Goal: Obtain resource: Download file/media

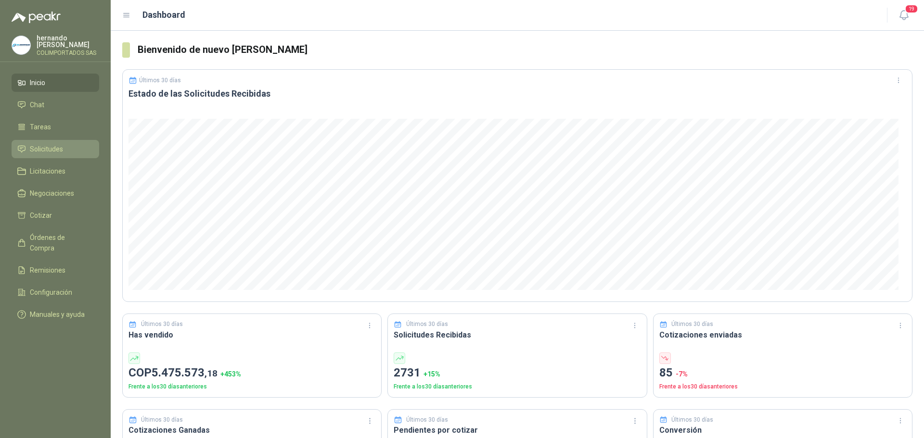
click at [78, 151] on li "Solicitudes" at bounding box center [55, 149] width 76 height 11
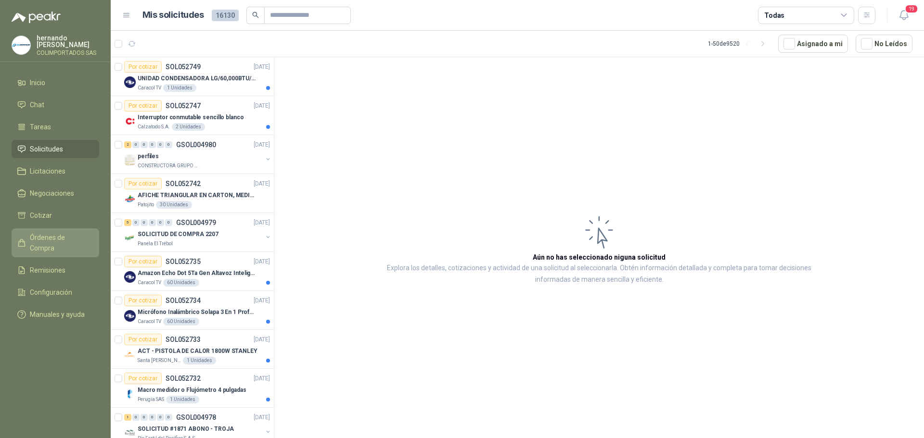
click at [64, 238] on span "Órdenes de Compra" at bounding box center [60, 242] width 60 height 21
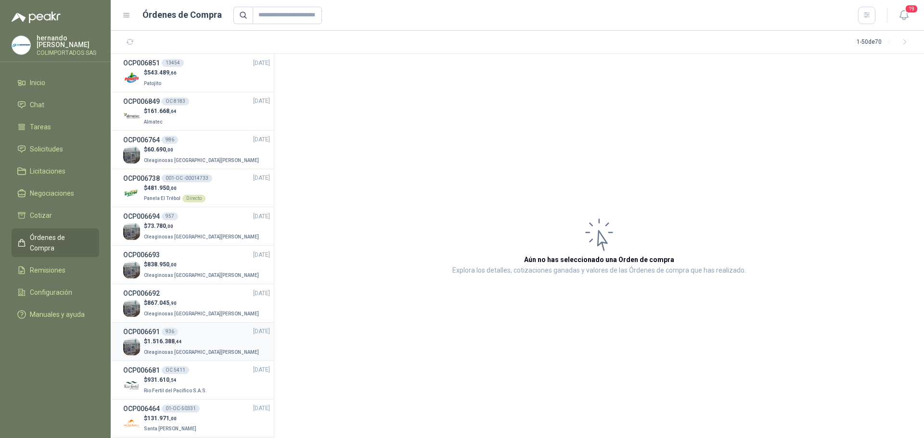
click at [213, 340] on div "$ 1.516.388 ,44 Oleaginosas San Fernando" at bounding box center [196, 347] width 147 height 20
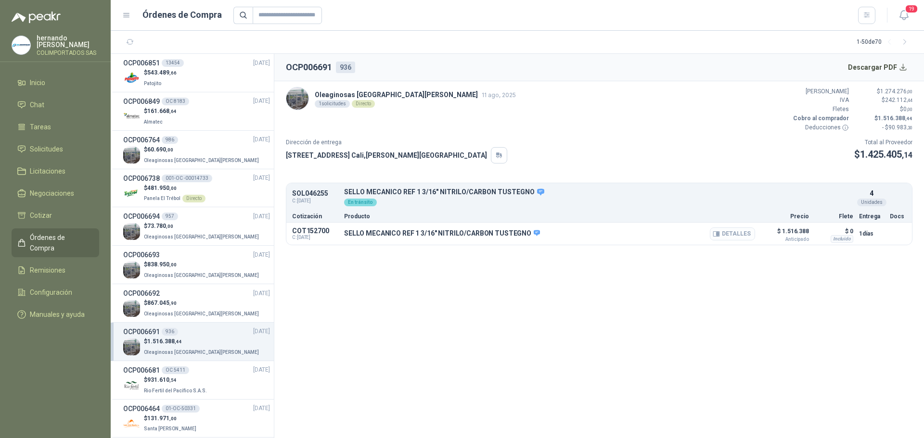
click at [735, 236] on button "Detalles" at bounding box center [732, 234] width 45 height 13
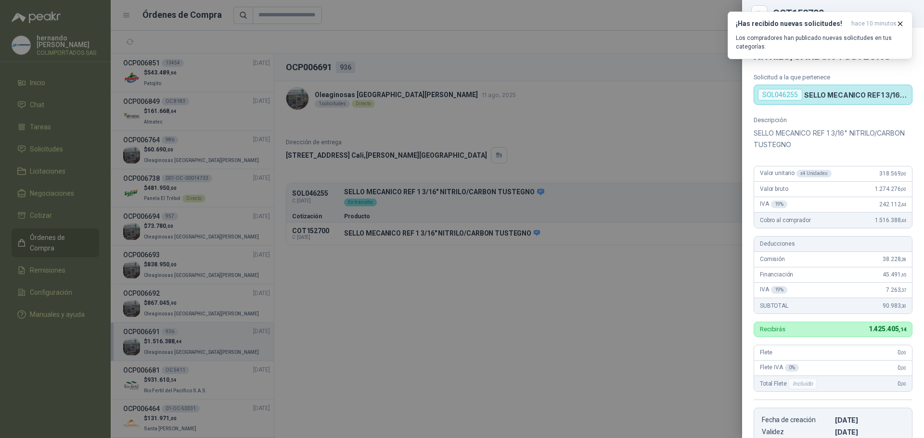
click at [425, 293] on div at bounding box center [462, 219] width 924 height 438
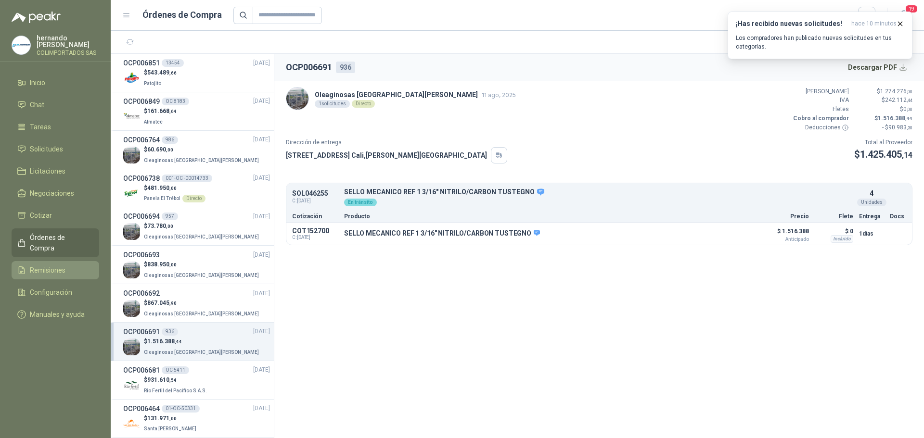
click at [55, 265] on span "Remisiones" at bounding box center [48, 270] width 36 height 11
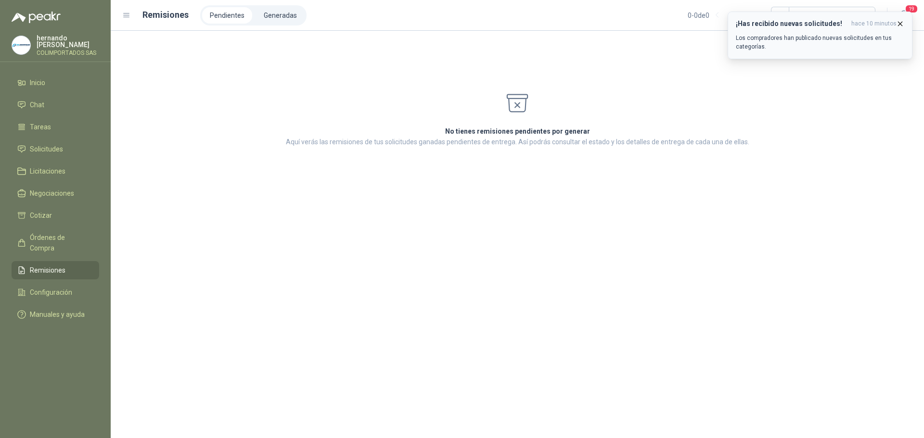
click at [901, 22] on icon "button" at bounding box center [900, 24] width 8 height 8
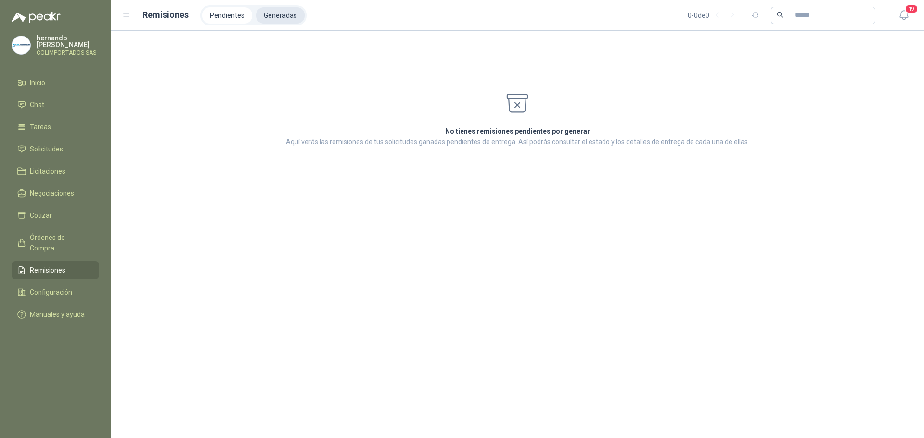
click at [270, 13] on li "Generadas" at bounding box center [280, 15] width 49 height 16
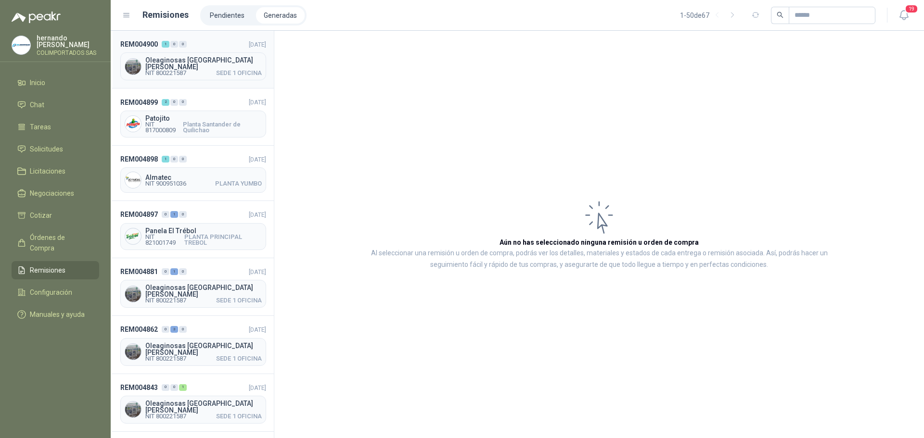
click at [208, 47] on header "REM004900 1 0 0 20/08/2025" at bounding box center [193, 44] width 146 height 11
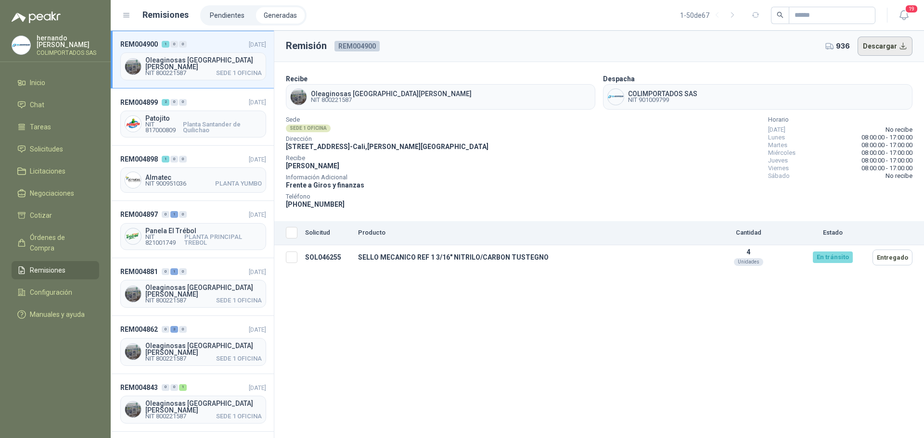
click at [904, 47] on button "Descargar" at bounding box center [885, 46] width 55 height 19
click at [65, 147] on li "Solicitudes" at bounding box center [55, 149] width 76 height 11
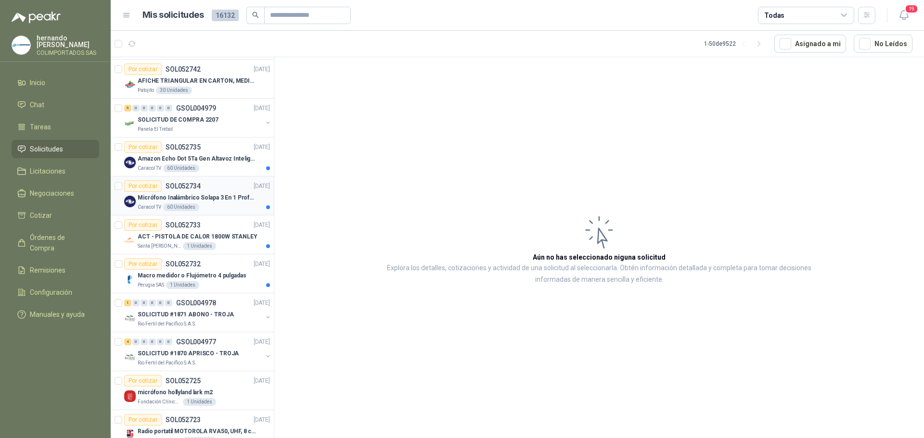
scroll to position [96, 0]
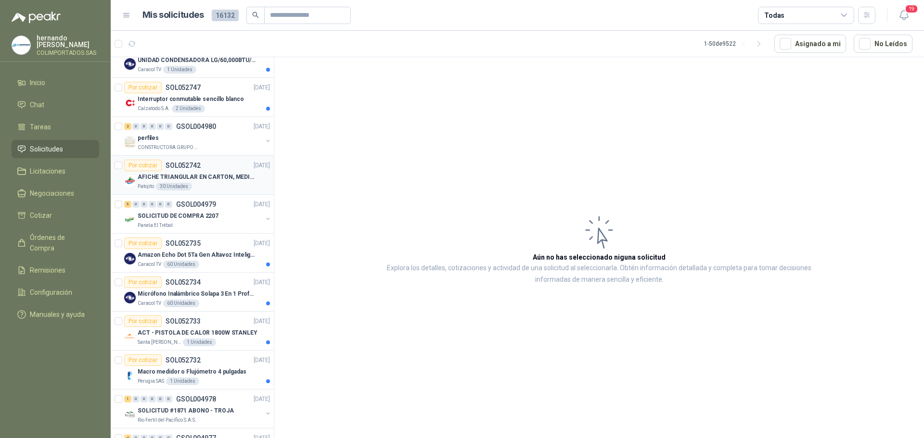
click at [222, 183] on div "Patojito 30 Unidades" at bounding box center [204, 187] width 132 height 8
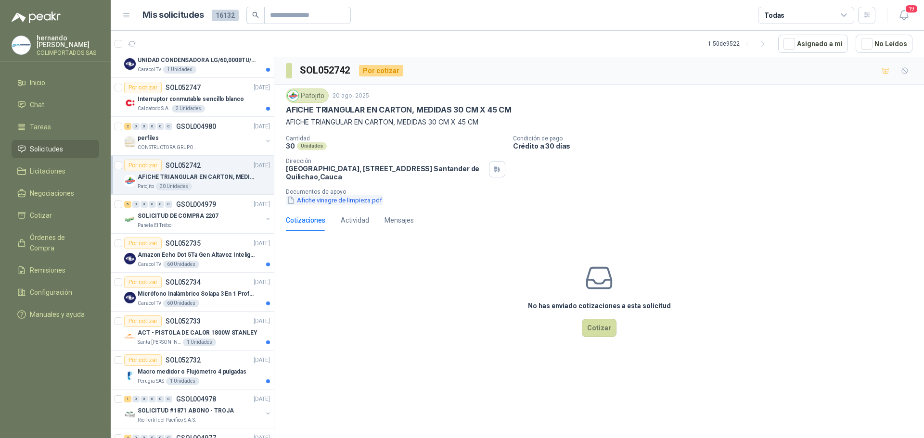
click at [322, 201] on button "Afiche vinagre de limpieza.pdf" at bounding box center [334, 200] width 97 height 10
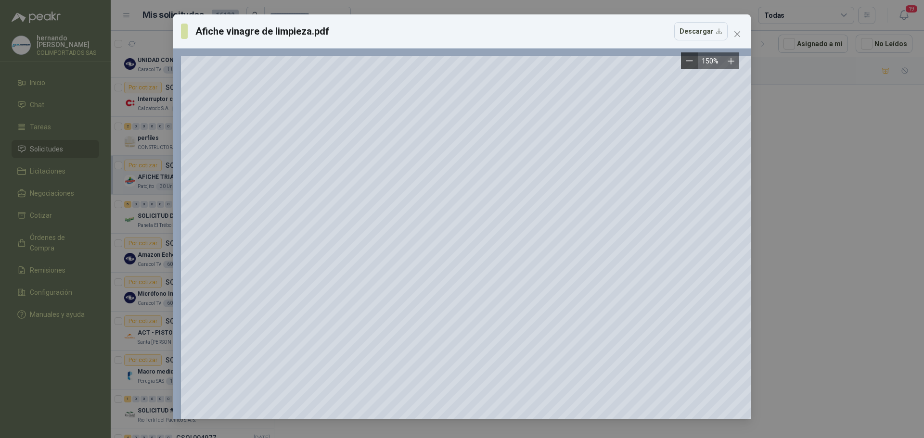
click at [688, 60] on icon "Zoom out" at bounding box center [689, 60] width 7 height 7
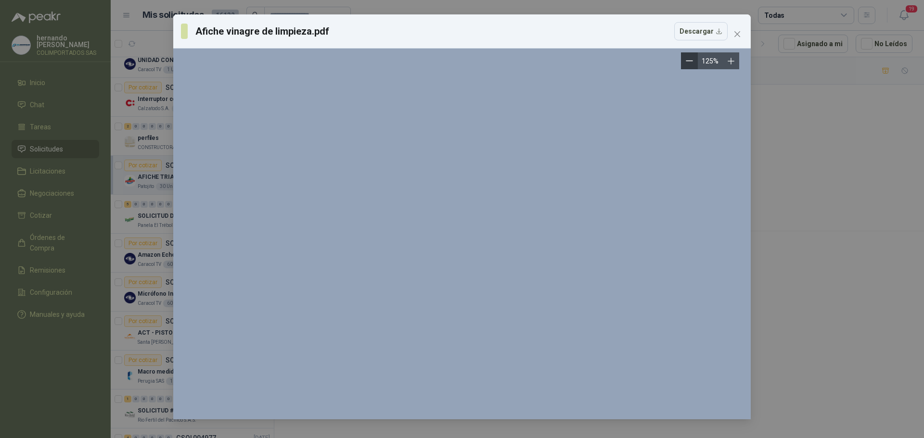
click at [688, 60] on icon "Zoom out" at bounding box center [689, 60] width 7 height 7
click at [688, 60] on button "Zoom out" at bounding box center [689, 60] width 17 height 17
click at [688, 60] on button "Zoom out" at bounding box center [693, 60] width 17 height 17
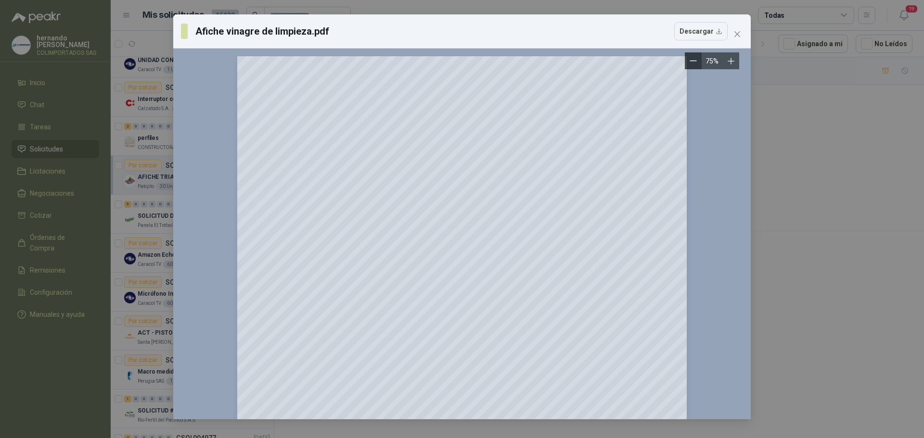
click at [688, 60] on button "Zoom out" at bounding box center [693, 60] width 17 height 17
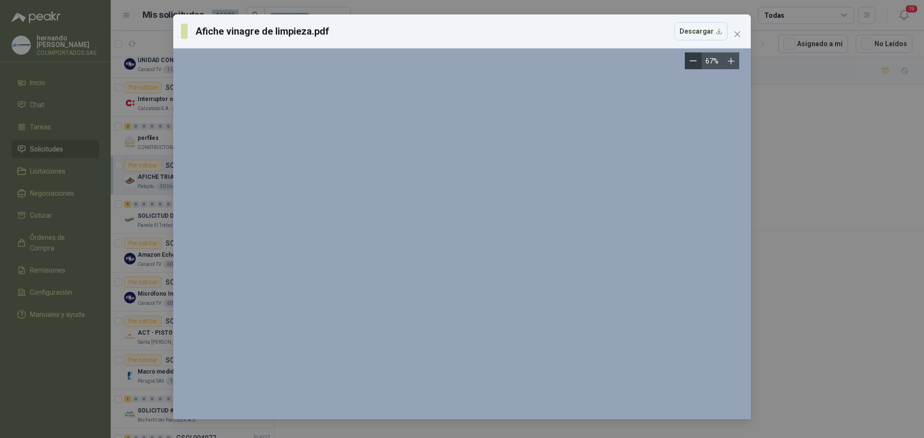
click at [688, 60] on button "Zoom out" at bounding box center [693, 60] width 17 height 17
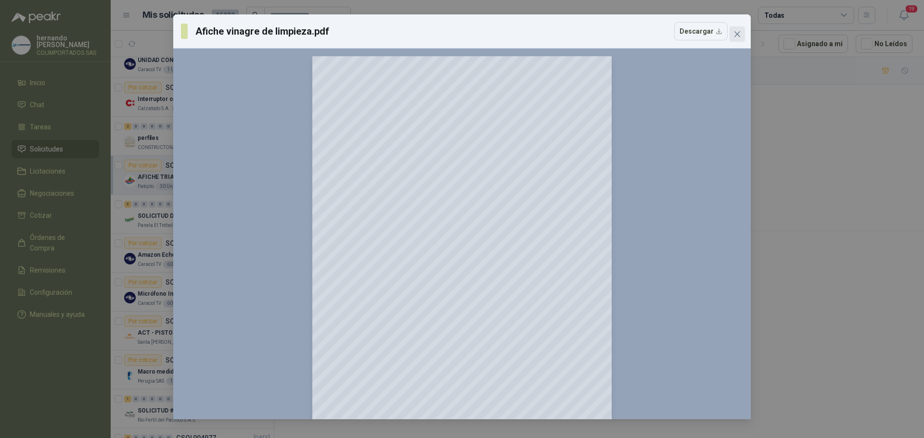
click at [738, 33] on icon "close" at bounding box center [737, 34] width 6 height 6
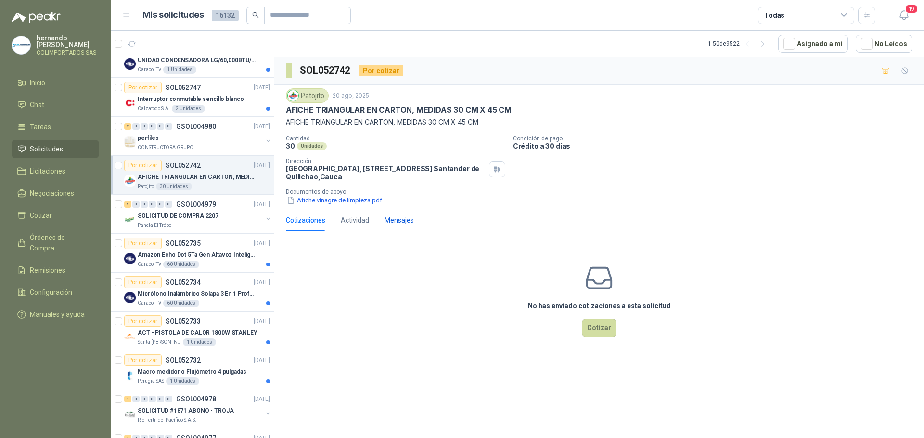
click at [402, 220] on div "Mensajes" at bounding box center [399, 220] width 29 height 11
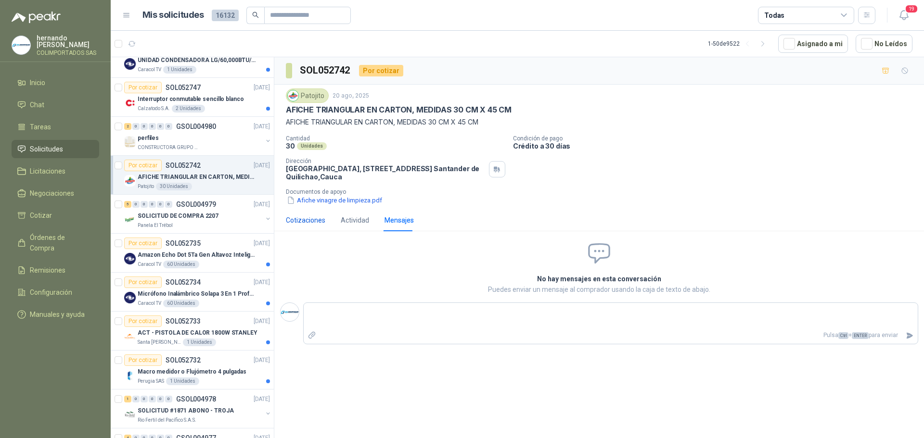
click at [300, 219] on div "Cotizaciones" at bounding box center [305, 220] width 39 height 11
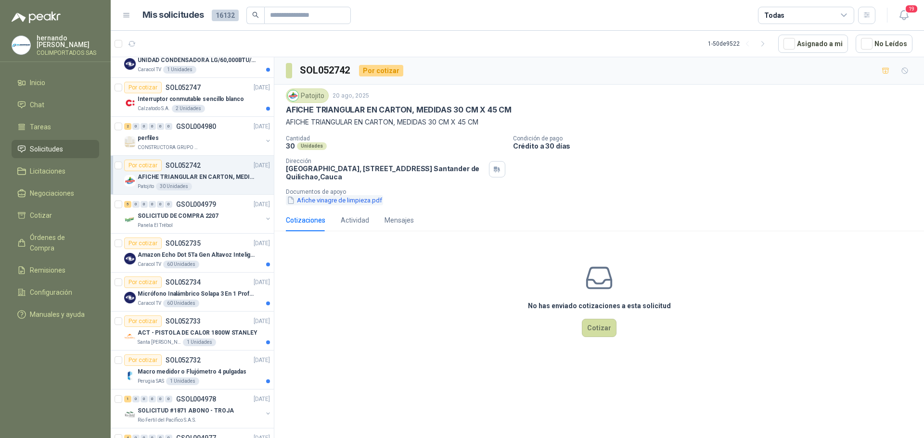
click at [338, 202] on button "Afiche vinagre de limpieza.pdf" at bounding box center [334, 200] width 97 height 10
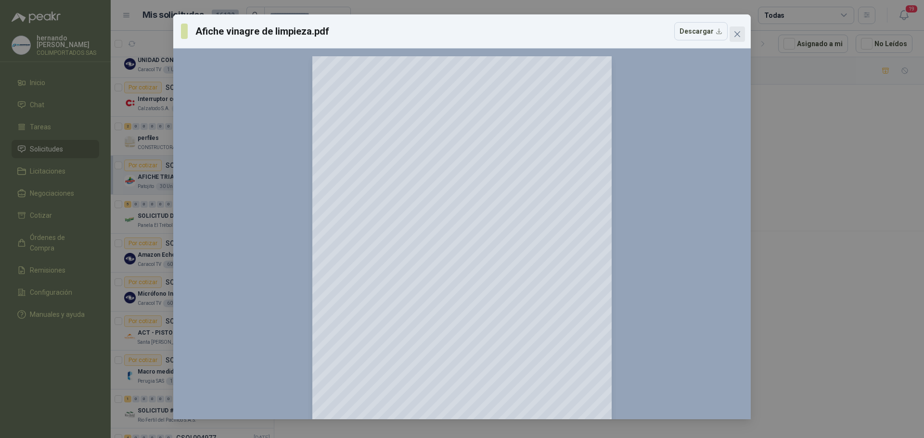
click at [738, 34] on icon "close" at bounding box center [737, 34] width 6 height 6
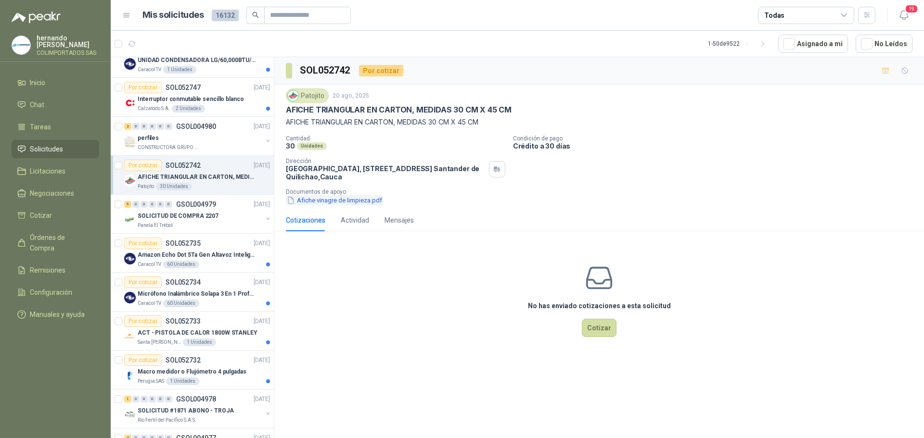
click at [324, 202] on button "Afiche vinagre de limpieza.pdf" at bounding box center [334, 200] width 97 height 10
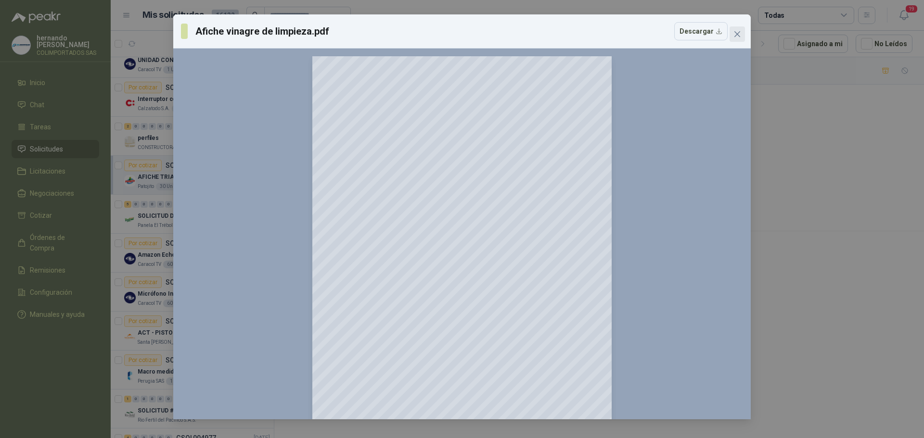
click at [735, 33] on icon "close" at bounding box center [737, 34] width 6 height 6
